Goal: Navigation & Orientation: Find specific page/section

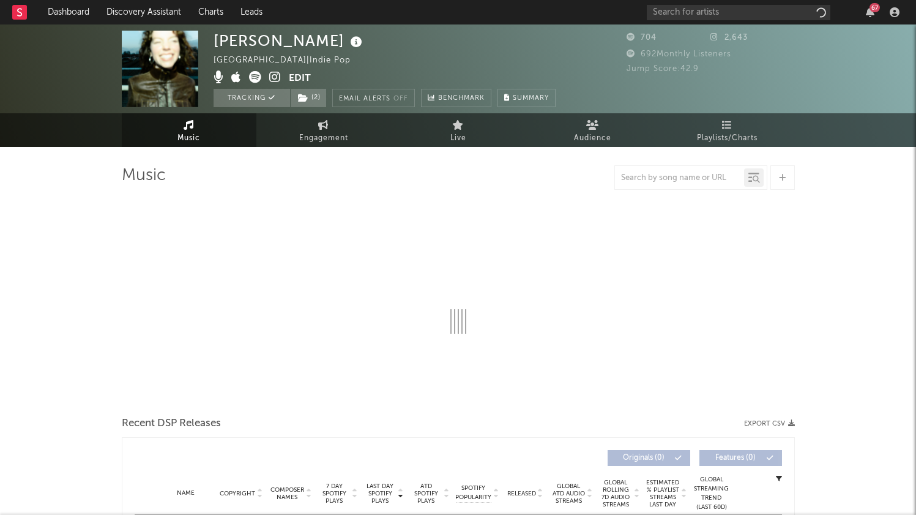
select select "6m"
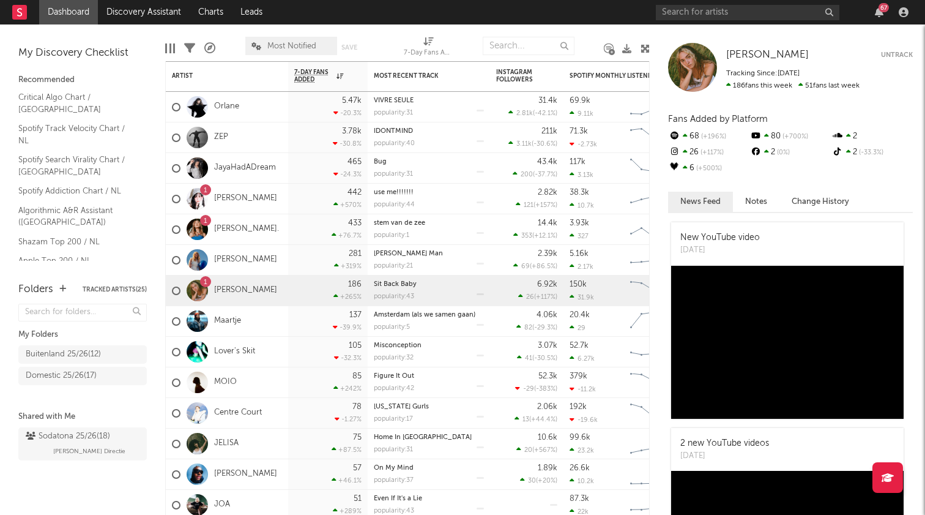
click at [881, 10] on div "67" at bounding box center [884, 7] width 10 height 9
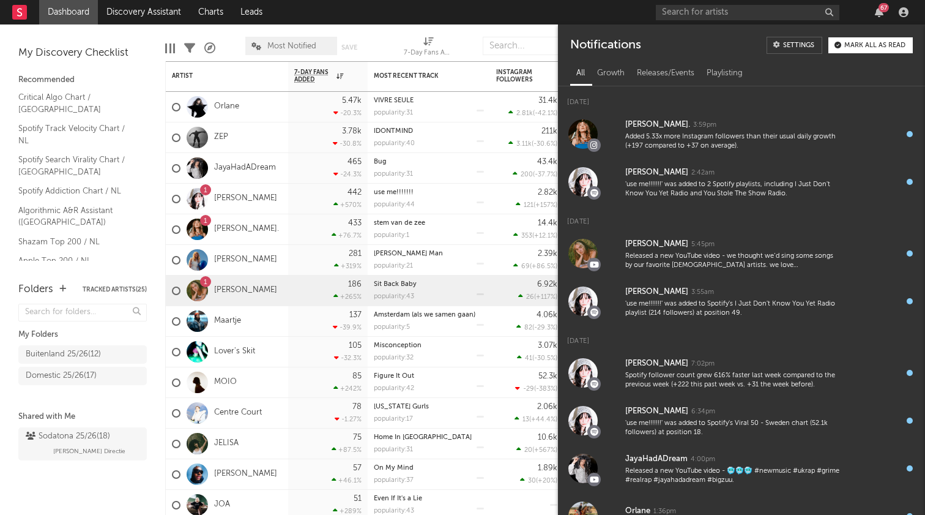
click at [881, 10] on div "67" at bounding box center [884, 7] width 10 height 9
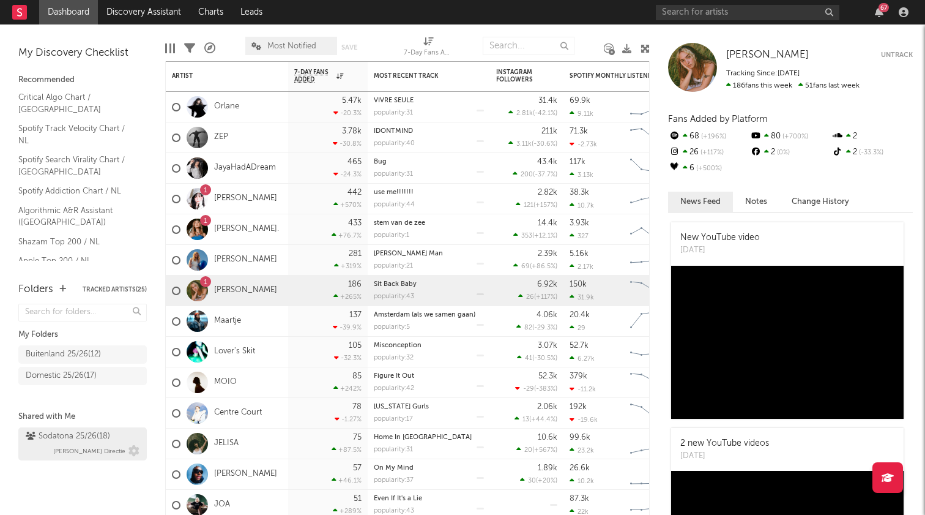
click at [83, 438] on div "Sodatona 25/26 ( 18 )" at bounding box center [68, 436] width 84 height 15
